Goal: Information Seeking & Learning: Find specific fact

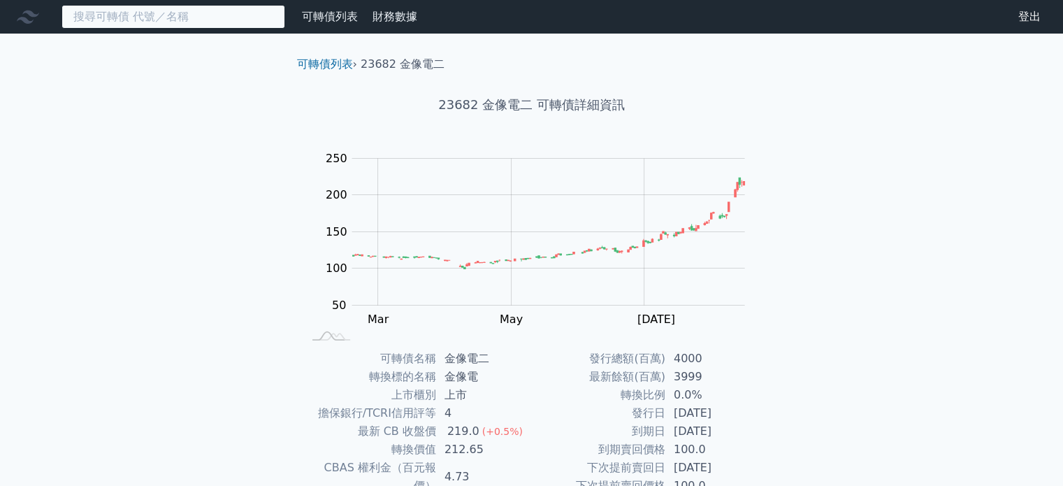
click at [165, 18] on input at bounding box center [173, 17] width 224 height 24
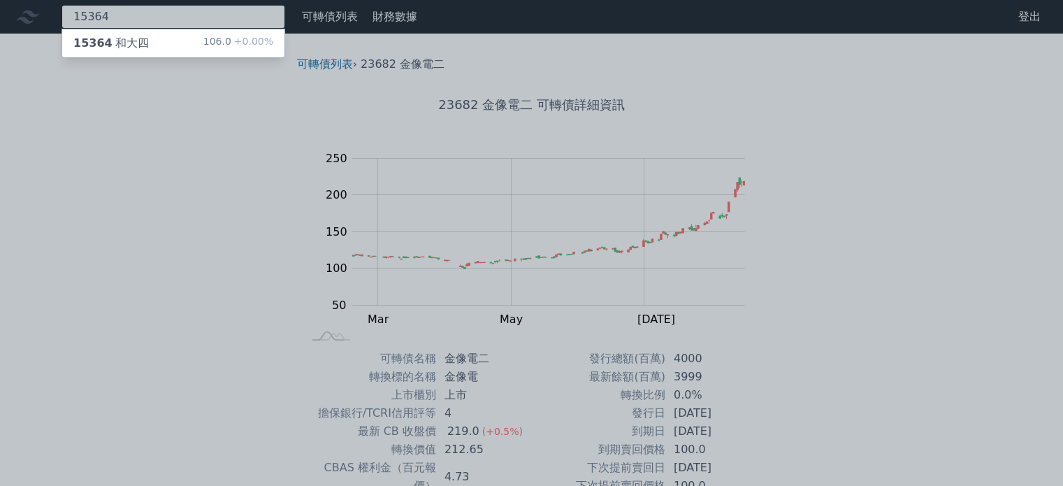
type input "15364"
click at [159, 47] on div "15364 和大四 106.0 +0.00%" at bounding box center [173, 43] width 222 height 28
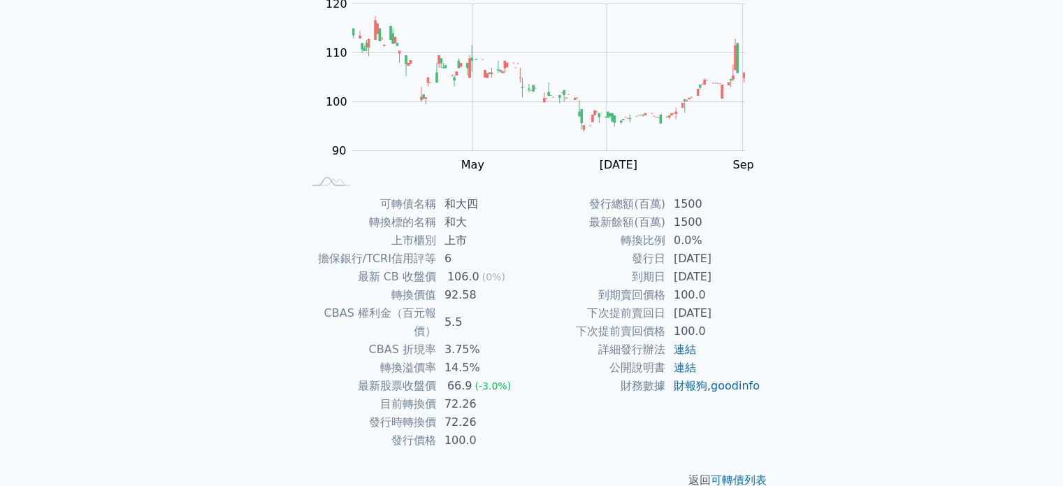
scroll to position [161, 0]
